Goal: Task Accomplishment & Management: Use online tool/utility

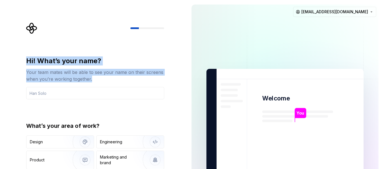
drag, startPoint x: 26, startPoint y: 57, endPoint x: 95, endPoint y: 82, distance: 72.9
click at [95, 82] on div "Hi! What’s your name? Your team mates will be able to see your name on their sc…" at bounding box center [95, 69] width 138 height 26
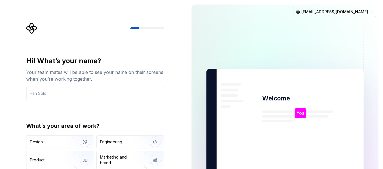
click at [56, 91] on input "text" at bounding box center [95, 93] width 138 height 12
click at [59, 141] on div "Design" at bounding box center [47, 142] width 35 height 6
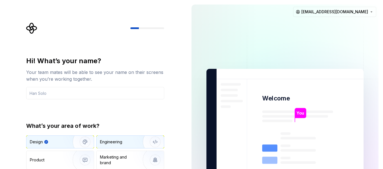
click at [133, 137] on div "Engineering" at bounding box center [130, 141] width 67 height 12
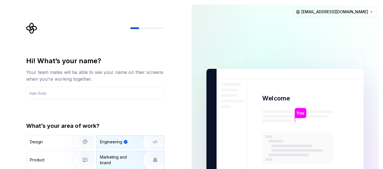
click at [122, 160] on div "Marketing and brand" at bounding box center [119, 159] width 38 height 11
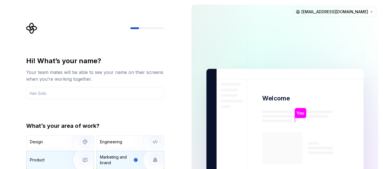
click at [71, 154] on img "button" at bounding box center [81, 160] width 36 height 38
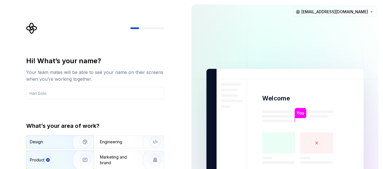
click at [71, 142] on img "button" at bounding box center [81, 142] width 36 height 38
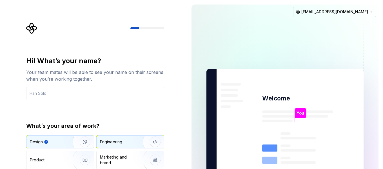
click at [120, 143] on div "Engineering" at bounding box center [111, 142] width 22 height 6
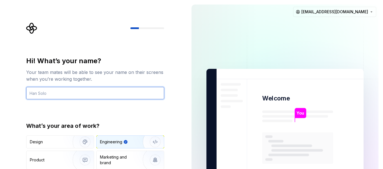
click at [37, 91] on input "text" at bounding box center [95, 93] width 138 height 12
type input "ُ"
type input "Somi"
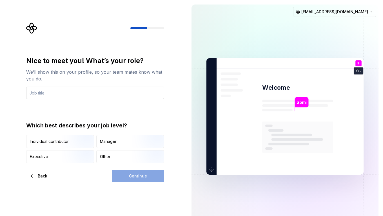
click at [52, 94] on input "text" at bounding box center [95, 93] width 138 height 12
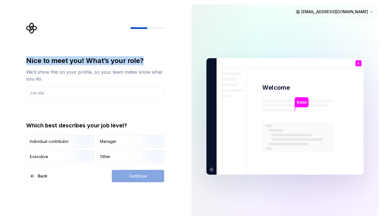
drag, startPoint x: 27, startPoint y: 57, endPoint x: 150, endPoint y: 58, distance: 123.0
click at [150, 58] on div "Nice to meet you! What’s your role?" at bounding box center [95, 60] width 138 height 9
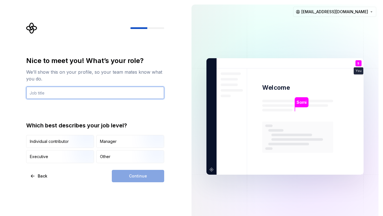
click at [52, 94] on input "text" at bounding box center [95, 93] width 138 height 12
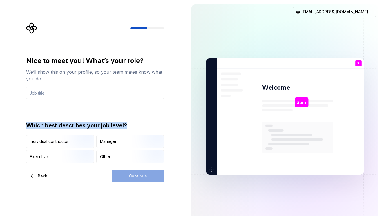
drag, startPoint x: 25, startPoint y: 124, endPoint x: 118, endPoint y: 123, distance: 93.2
click at [131, 120] on div "Nice to meet you! What’s your role? We’ll show this on your profile, so your te…" at bounding box center [97, 103] width 148 height 160
click at [107, 157] on div "Other" at bounding box center [105, 157] width 10 height 6
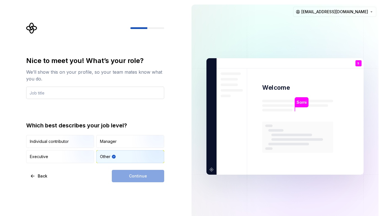
click at [59, 92] on input "text" at bounding box center [95, 93] width 138 height 12
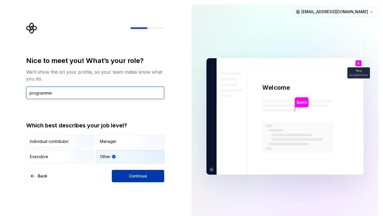
type input "programmer"
click at [142, 168] on button "Continue" at bounding box center [138, 176] width 52 height 12
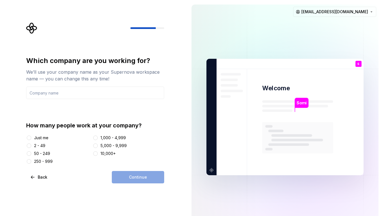
click at [40, 138] on div "Just me" at bounding box center [41, 138] width 14 height 6
click at [31, 138] on button "Just me" at bounding box center [29, 138] width 5 height 5
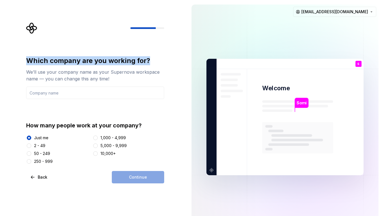
drag, startPoint x: 27, startPoint y: 58, endPoint x: 144, endPoint y: 61, distance: 116.8
click at [149, 62] on div "Which company are you working for?" at bounding box center [95, 60] width 138 height 9
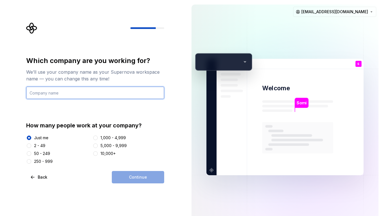
click at [66, 93] on input "text" at bounding box center [95, 93] width 138 height 12
type input "for me"
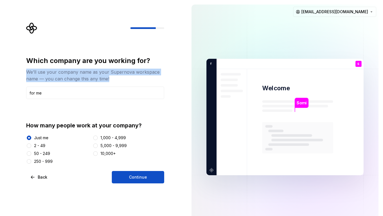
drag, startPoint x: 120, startPoint y: 80, endPoint x: 38, endPoint y: 74, distance: 82.1
click at [25, 72] on div "Which company are you working for? We’ll use your company name as your Supernov…" at bounding box center [97, 103] width 148 height 161
click at [142, 168] on span "Continue" at bounding box center [138, 177] width 18 height 6
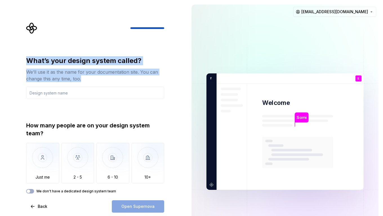
drag, startPoint x: 25, startPoint y: 56, endPoint x: 70, endPoint y: 74, distance: 48.5
click at [83, 82] on div "What’s your design system called? We’ll use it as the name for your documentati…" at bounding box center [97, 118] width 148 height 190
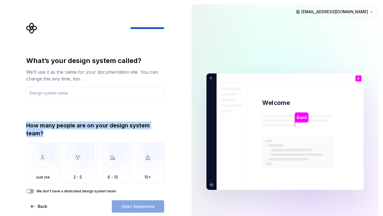
drag, startPoint x: 26, startPoint y: 126, endPoint x: 65, endPoint y: 135, distance: 40.5
click at [65, 135] on div "What’s your design system called? We’ll use it as the name for your documentati…" at bounding box center [97, 118] width 148 height 190
click at [43, 162] on img "button" at bounding box center [42, 162] width 33 height 38
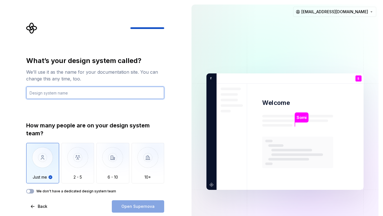
click at [57, 93] on input "text" at bounding box center [95, 93] width 138 height 12
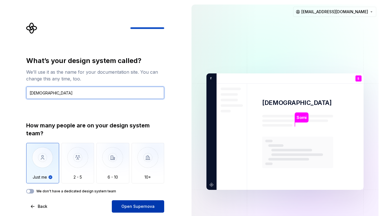
type input "amerian"
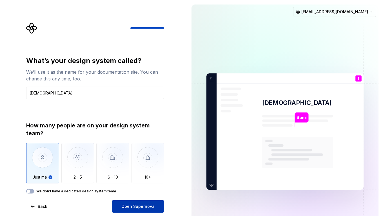
click at [135, 168] on span "Open Supernova" at bounding box center [137, 207] width 33 height 6
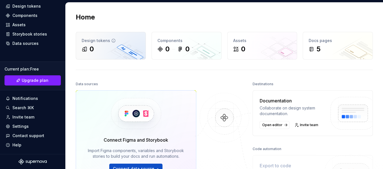
click at [107, 46] on div "0" at bounding box center [111, 48] width 58 height 9
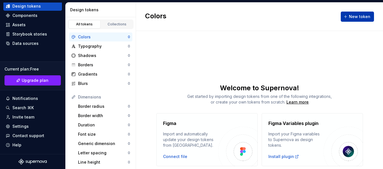
click at [357, 15] on span "New token" at bounding box center [359, 17] width 21 height 6
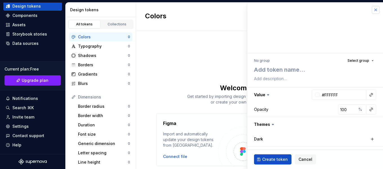
click at [371, 9] on button "button" at bounding box center [375, 10] width 8 height 8
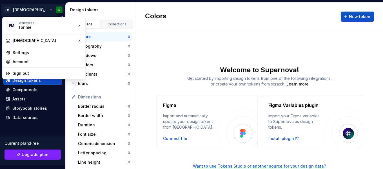
click at [30, 9] on html "FM amerian S Home Documentation Analytics Code automation Design system data De…" at bounding box center [191, 84] width 383 height 169
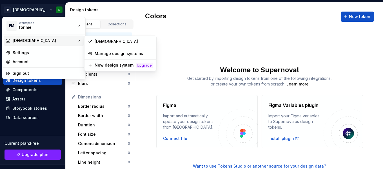
drag, startPoint x: 205, startPoint y: 24, endPoint x: 201, endPoint y: 25, distance: 4.4
click at [205, 24] on html "FM amerian S Home Documentation Analytics Code automation Design system data De…" at bounding box center [191, 84] width 383 height 169
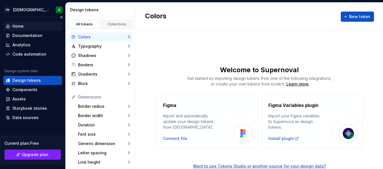
click at [26, 27] on div "Home" at bounding box center [33, 26] width 54 height 6
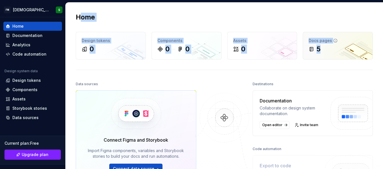
drag, startPoint x: 78, startPoint y: 14, endPoint x: 349, endPoint y: 46, distance: 273.1
click at [349, 46] on div "Home Design tokens 0 Components 0 0 Assets 0 Docs pages 5 Data sources Connect …" at bounding box center [224, 112] width 317 height 218
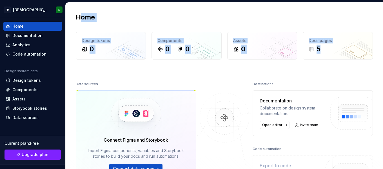
click at [167, 15] on div "Home" at bounding box center [224, 17] width 297 height 9
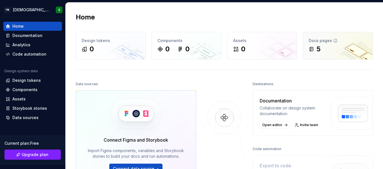
click at [317, 41] on div "Docs pages" at bounding box center [337, 41] width 58 height 6
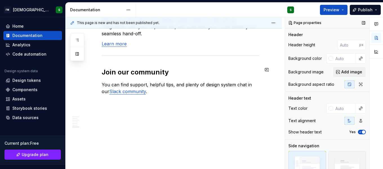
scroll to position [583, 0]
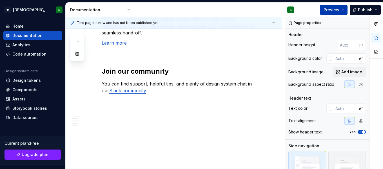
click at [344, 10] on button "Preview" at bounding box center [334, 10] width 28 height 10
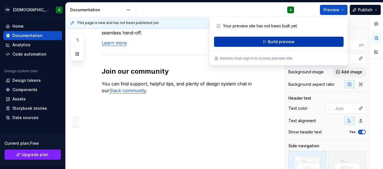
click at [292, 43] on span "Build preview" at bounding box center [281, 42] width 27 height 6
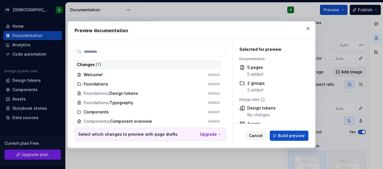
click at [93, 65] on div "Changes ( 7 )" at bounding box center [148, 65] width 142 height 6
click at [287, 137] on span "Build preview" at bounding box center [291, 136] width 27 height 6
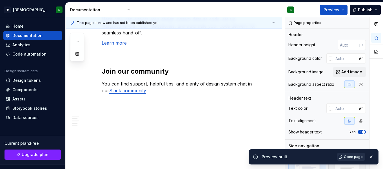
click at [356, 156] on span "Open page" at bounding box center [353, 156] width 19 height 5
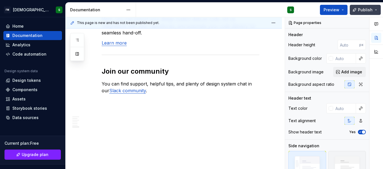
click at [376, 7] on button "Publish" at bounding box center [364, 10] width 31 height 10
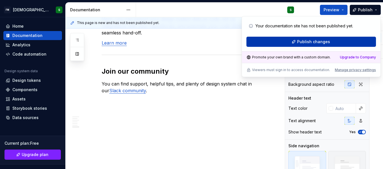
click at [322, 42] on span "Publish changes" at bounding box center [313, 42] width 33 height 6
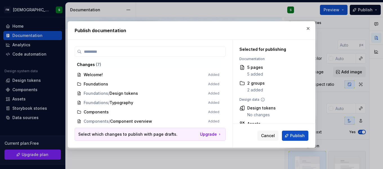
drag, startPoint x: 302, startPoint y: 137, endPoint x: 300, endPoint y: 105, distance: 32.1
click at [301, 106] on div "Selected for publishing Documentation 5 pages 5 added 2 groups 2 added Design d…" at bounding box center [273, 93] width 82 height 107
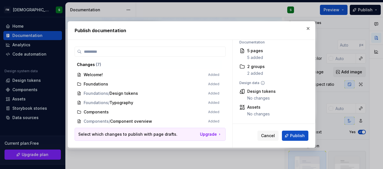
scroll to position [0, 0]
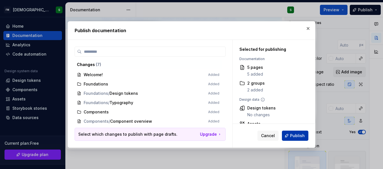
click at [300, 136] on span "Publish" at bounding box center [297, 136] width 15 height 6
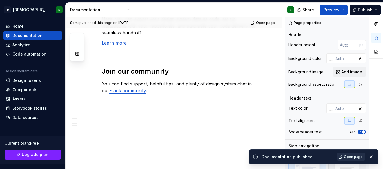
click at [352, 158] on span "Open page" at bounding box center [353, 156] width 19 height 5
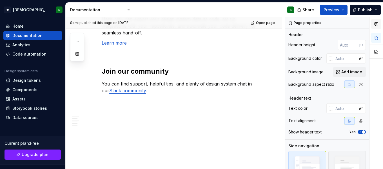
click at [378, 24] on icon "button" at bounding box center [376, 24] width 5 height 5
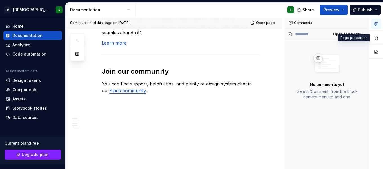
drag, startPoint x: 376, startPoint y: 36, endPoint x: 375, endPoint y: 45, distance: 9.0
click at [376, 36] on button "button" at bounding box center [376, 38] width 10 height 10
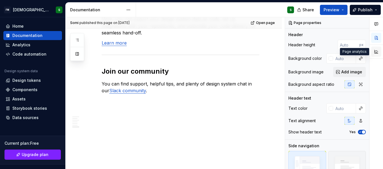
click at [376, 53] on button "button" at bounding box center [376, 51] width 10 height 10
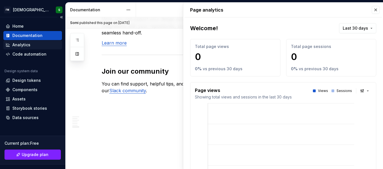
click at [29, 46] on div "Analytics" at bounding box center [21, 45] width 18 height 6
click at [31, 53] on div "Code automation" at bounding box center [29, 54] width 34 height 6
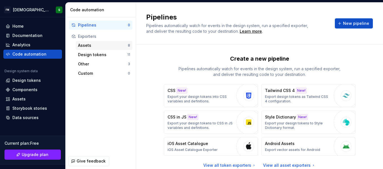
click at [94, 47] on div "Assets" at bounding box center [103, 45] width 50 height 6
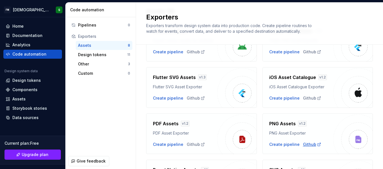
scroll to position [44, 0]
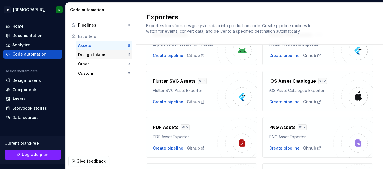
click at [94, 55] on div "Design tokens" at bounding box center [102, 55] width 49 height 6
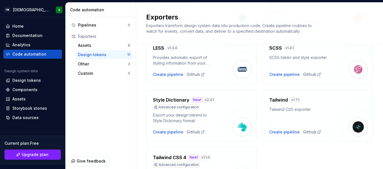
scroll to position [248, 0]
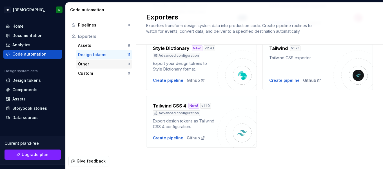
click at [91, 63] on div "Other" at bounding box center [103, 64] width 50 height 6
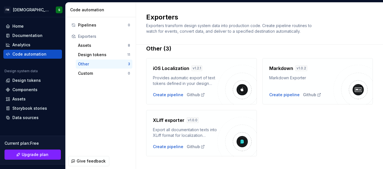
scroll to position [19, 0]
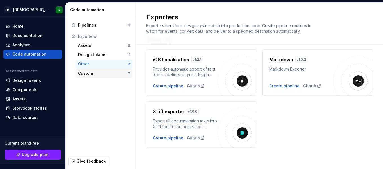
click at [88, 71] on div "Custom" at bounding box center [103, 73] width 50 height 6
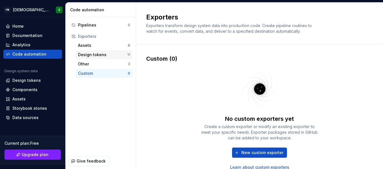
click at [97, 54] on div "Design tokens" at bounding box center [102, 55] width 49 height 6
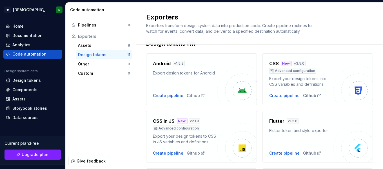
scroll to position [56, 0]
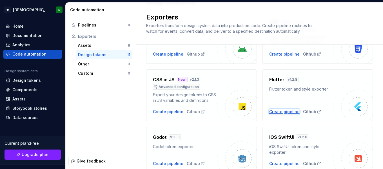
click at [280, 111] on div "Create pipeline" at bounding box center [284, 112] width 30 height 6
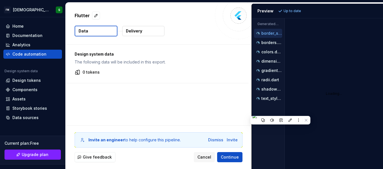
click at [273, 32] on p "border_sides.dart" at bounding box center [271, 33] width 21 height 5
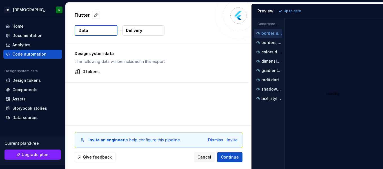
click at [95, 53] on p "Design system data" at bounding box center [157, 54] width 165 height 6
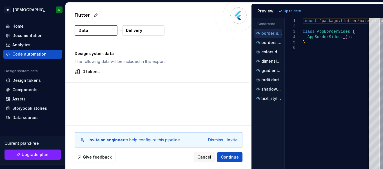
click at [105, 60] on p "The following data will be included in this export." at bounding box center [157, 62] width 165 height 6
click at [93, 16] on button "button" at bounding box center [96, 15] width 8 height 8
type textarea "*"
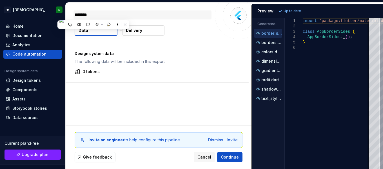
click at [115, 13] on textarea "*******" at bounding box center [142, 14] width 138 height 9
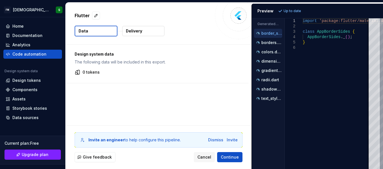
click at [142, 30] on button "Delivery" at bounding box center [143, 31] width 42 height 10
click at [129, 31] on p "Delivery" at bounding box center [134, 31] width 16 height 6
click at [266, 45] on button "borders.dart" at bounding box center [268, 42] width 28 height 6
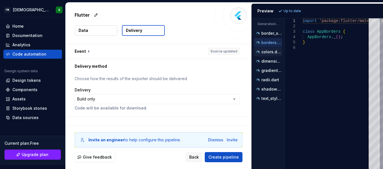
click at [267, 56] on div "colors.dart" at bounding box center [268, 51] width 28 height 9
click at [271, 61] on p "dimensions.dart" at bounding box center [271, 61] width 21 height 5
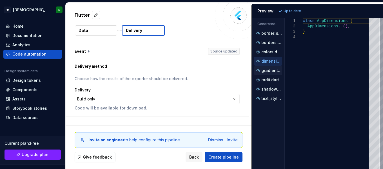
click at [270, 70] on p "gradients.dart" at bounding box center [271, 70] width 21 height 5
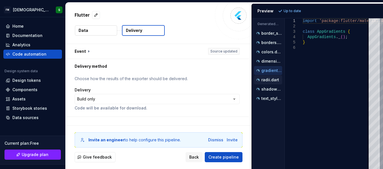
click at [269, 82] on div "radii.dart" at bounding box center [268, 80] width 27 height 6
click at [268, 96] on p "text_styles.dart" at bounding box center [271, 98] width 21 height 5
type textarea "**********"
drag, startPoint x: 231, startPoint y: 157, endPoint x: 227, endPoint y: 56, distance: 101.1
click at [227, 57] on div "**********" at bounding box center [159, 86] width 186 height 166
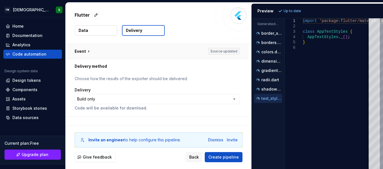
click at [226, 52] on button "button" at bounding box center [157, 51] width 183 height 15
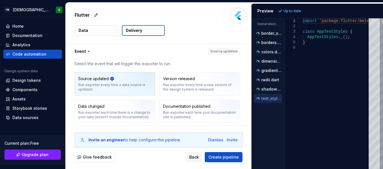
click at [98, 59] on div "Select the event that will trigger this exporter to run. Source updated Run exp…" at bounding box center [157, 107] width 183 height 97
click at [98, 64] on p "Select the event that will trigger this exporter to run." at bounding box center [157, 64] width 165 height 6
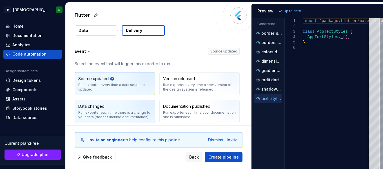
click at [98, 108] on div "Data changed" at bounding box center [91, 106] width 26 height 6
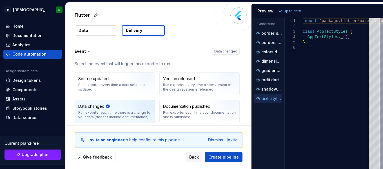
click at [98, 28] on button "Data" at bounding box center [96, 30] width 42 height 10
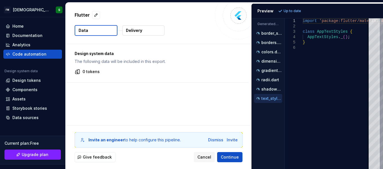
click at [142, 32] on button "Delivery" at bounding box center [143, 30] width 42 height 10
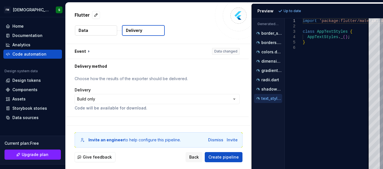
click at [138, 31] on p "Delivery" at bounding box center [134, 31] width 16 height 6
click at [198, 157] on span "Back" at bounding box center [194, 157] width 10 height 6
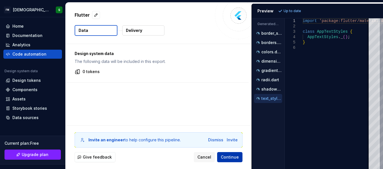
click at [233, 157] on span "Continue" at bounding box center [230, 157] width 18 height 6
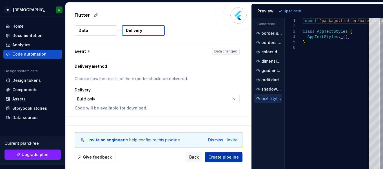
click at [234, 159] on span "Create pipeline" at bounding box center [223, 157] width 30 height 6
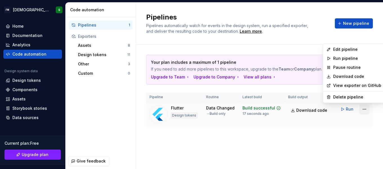
click at [362, 109] on html "FM amerian S Home Documentation Analytics Code automation Design system data De…" at bounding box center [191, 84] width 383 height 169
click at [354, 76] on link "Download code" at bounding box center [357, 76] width 48 height 6
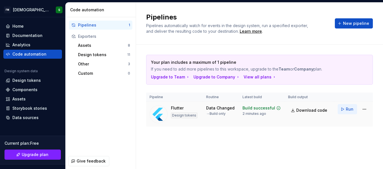
click at [343, 109] on button "Run" at bounding box center [346, 109] width 19 height 10
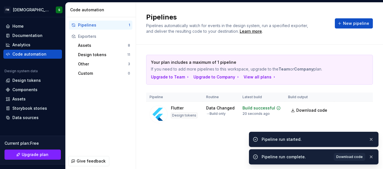
click at [276, 138] on div "Pipeline run started." at bounding box center [312, 139] width 102 height 6
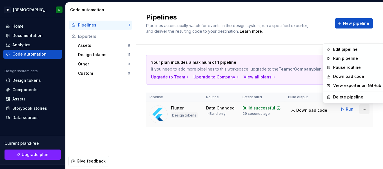
click at [366, 108] on html "FM amerian S Home Documentation Analytics Code automation Design system data De…" at bounding box center [191, 84] width 383 height 169
click at [353, 57] on div "Run pipeline" at bounding box center [357, 58] width 48 height 6
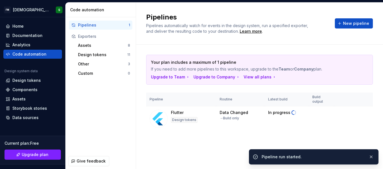
click at [284, 157] on div "Pipeline run started." at bounding box center [312, 157] width 102 height 6
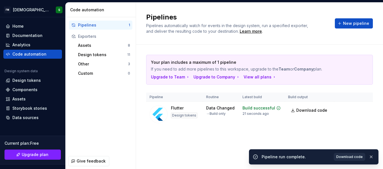
click at [349, 154] on span "Download code" at bounding box center [349, 156] width 26 height 5
